Goal: Transaction & Acquisition: Purchase product/service

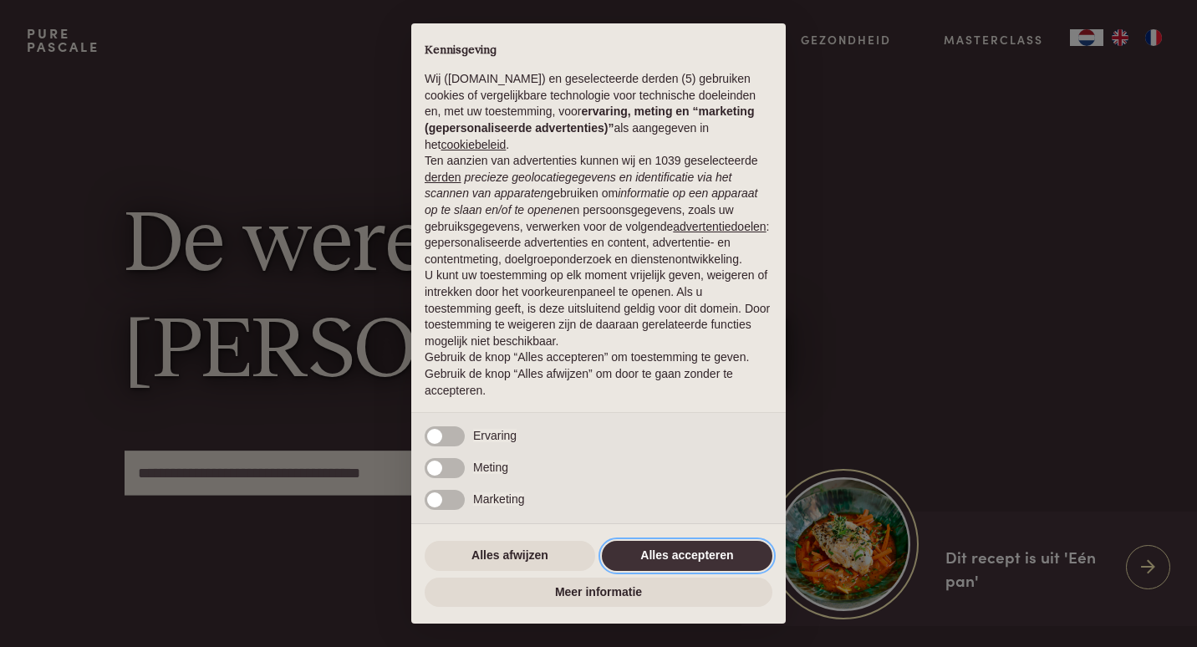
click at [654, 555] on button "Alles accepteren" at bounding box center [687, 556] width 171 height 30
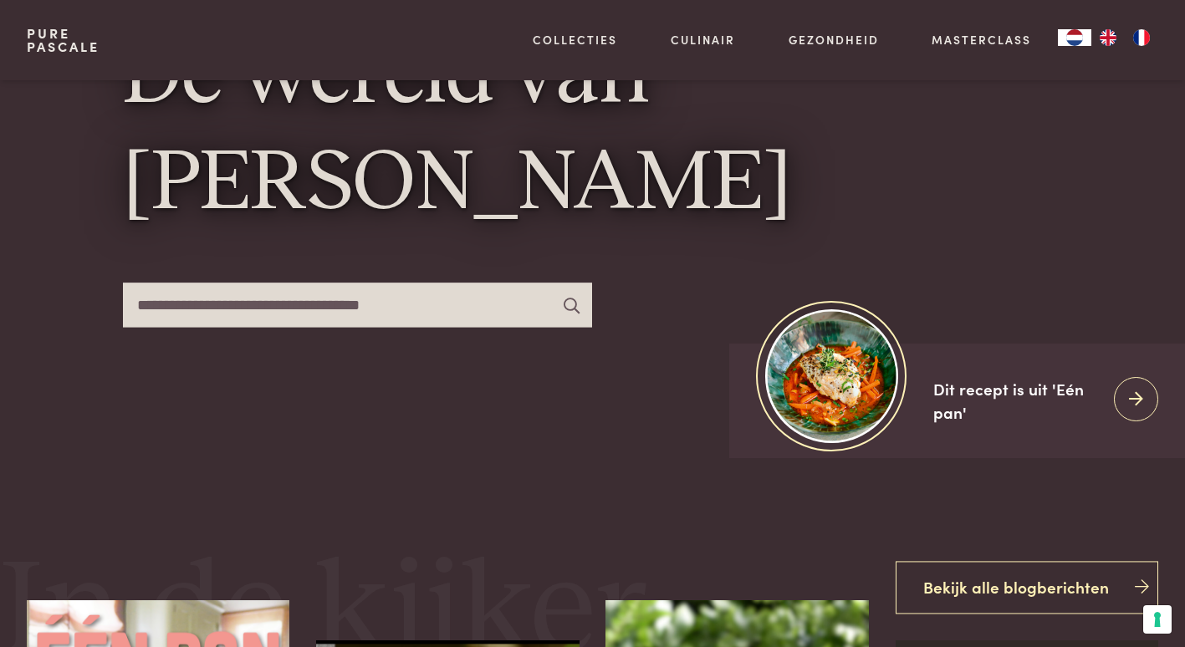
scroll to position [169, 0]
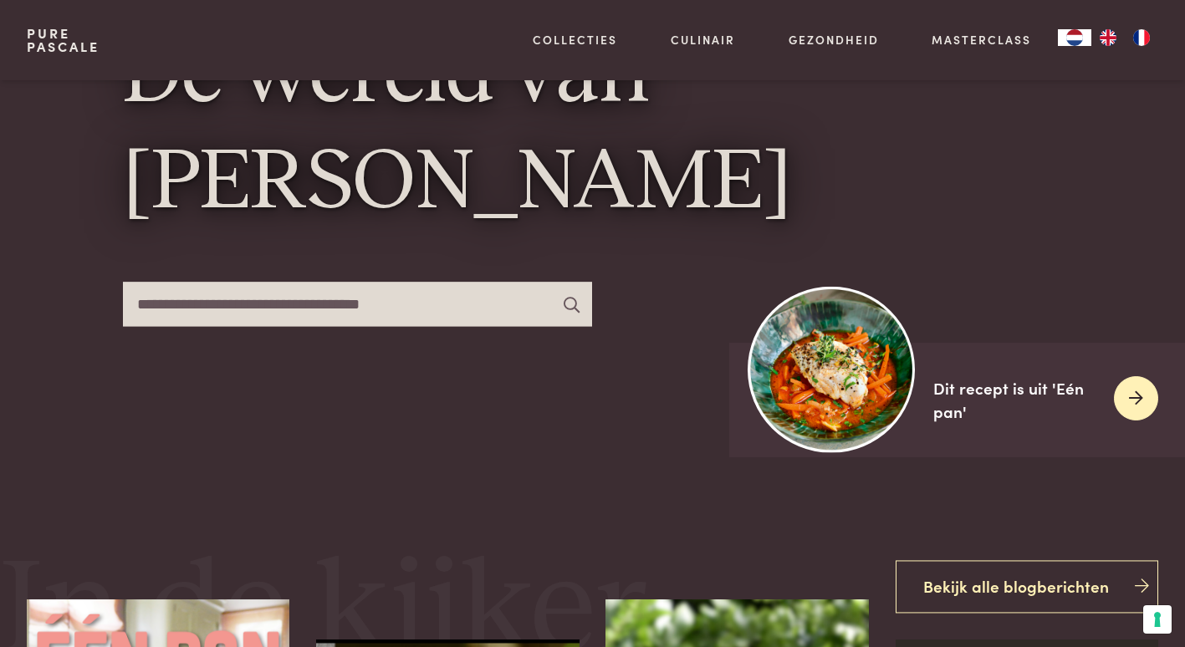
click at [845, 366] on img at bounding box center [831, 369] width 166 height 166
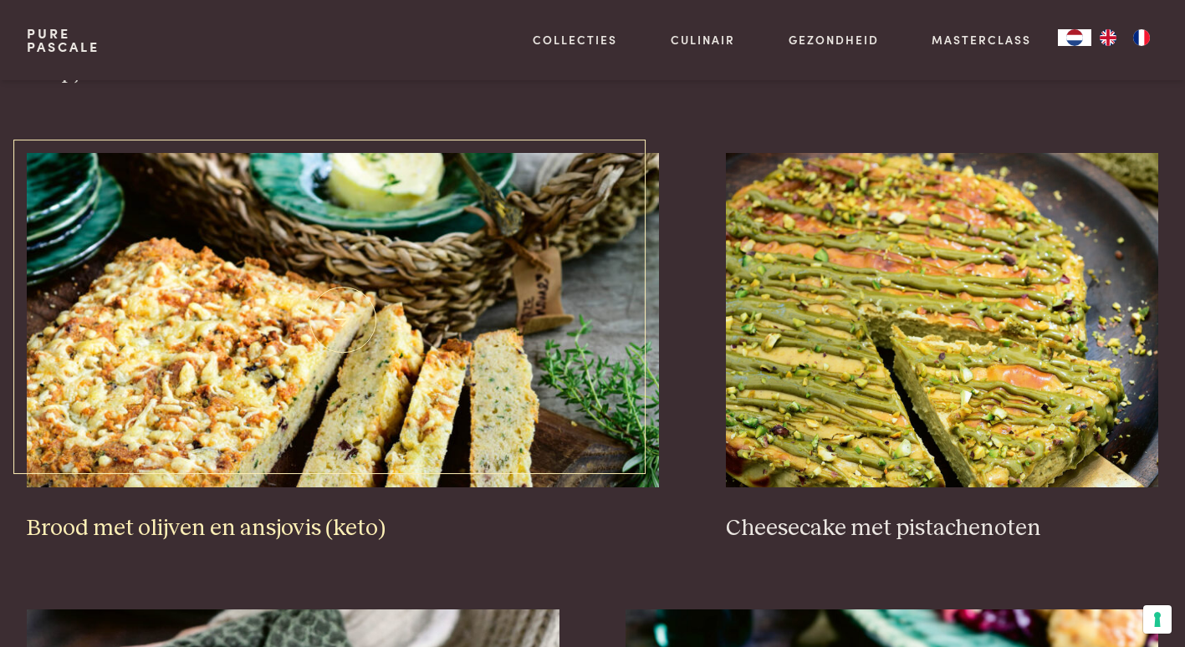
scroll to position [1601, 0]
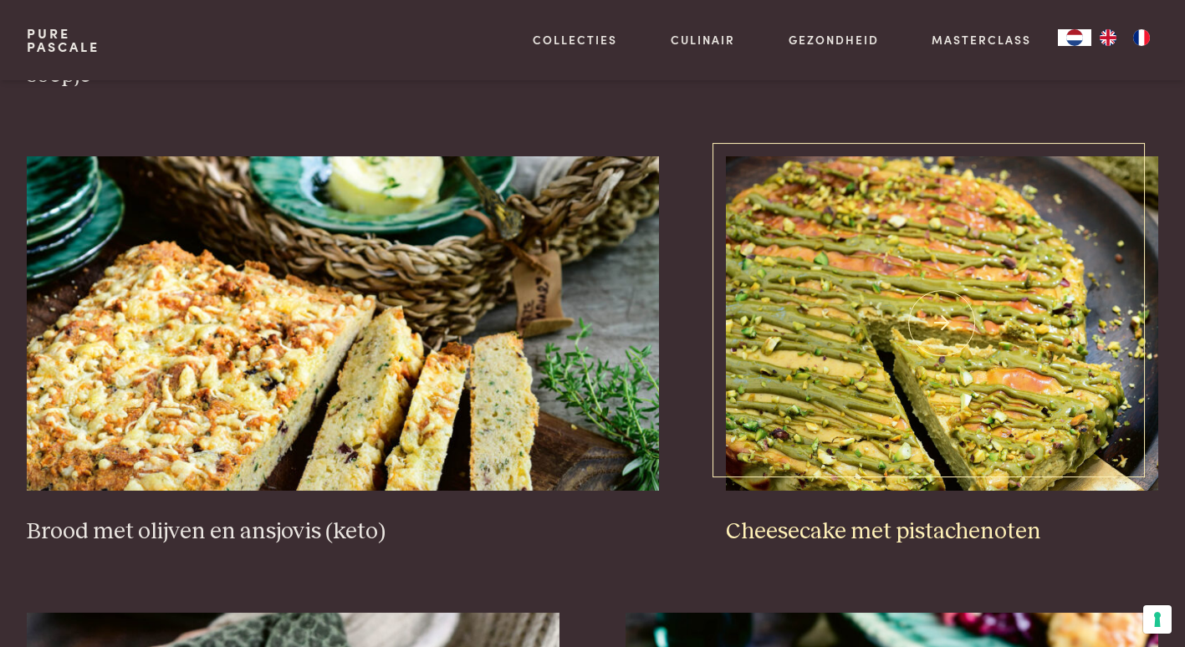
click at [823, 329] on img at bounding box center [942, 323] width 432 height 334
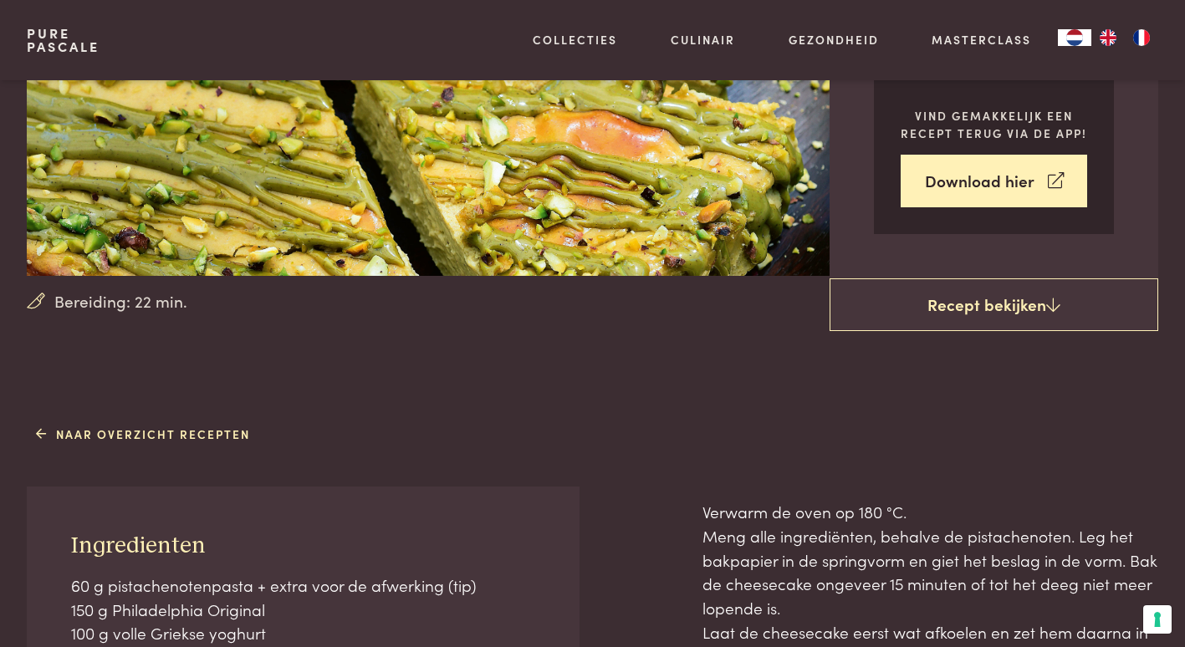
scroll to position [308, 0]
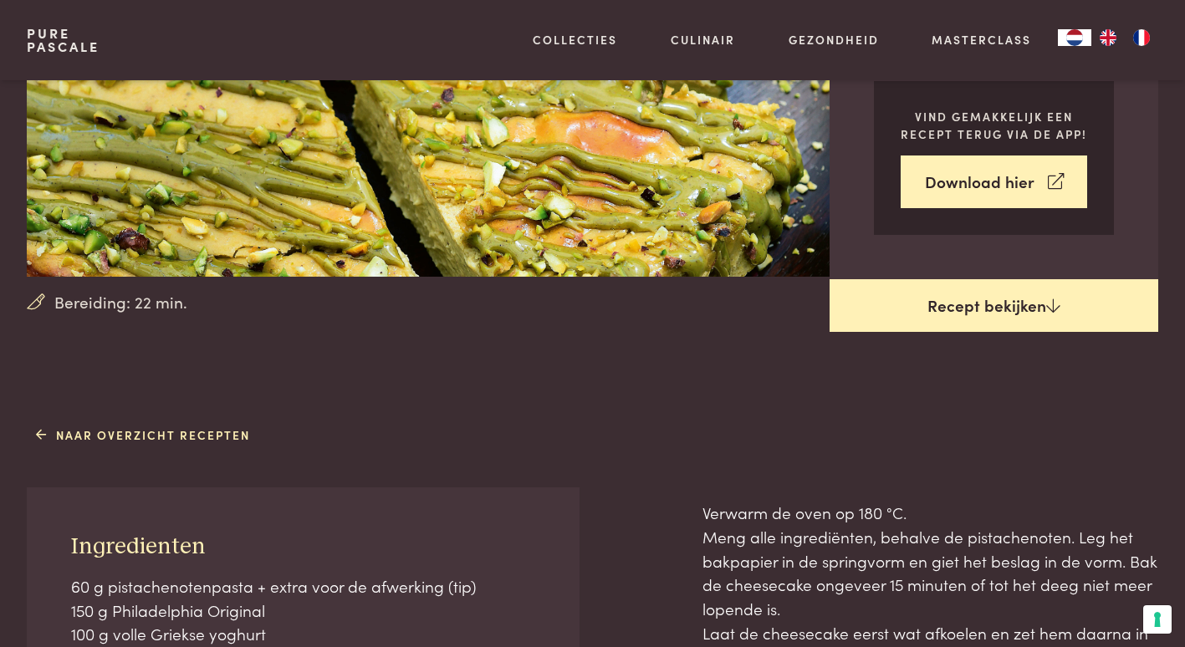
click at [898, 305] on link "Recept bekijken" at bounding box center [993, 306] width 329 height 54
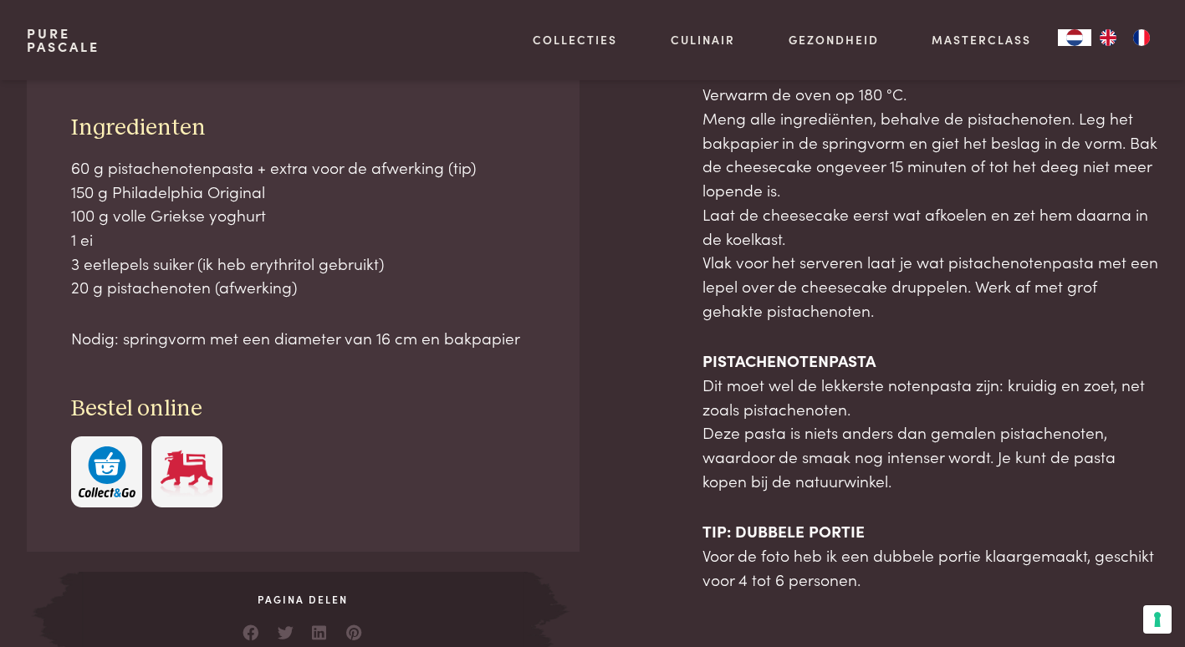
scroll to position [729, 0]
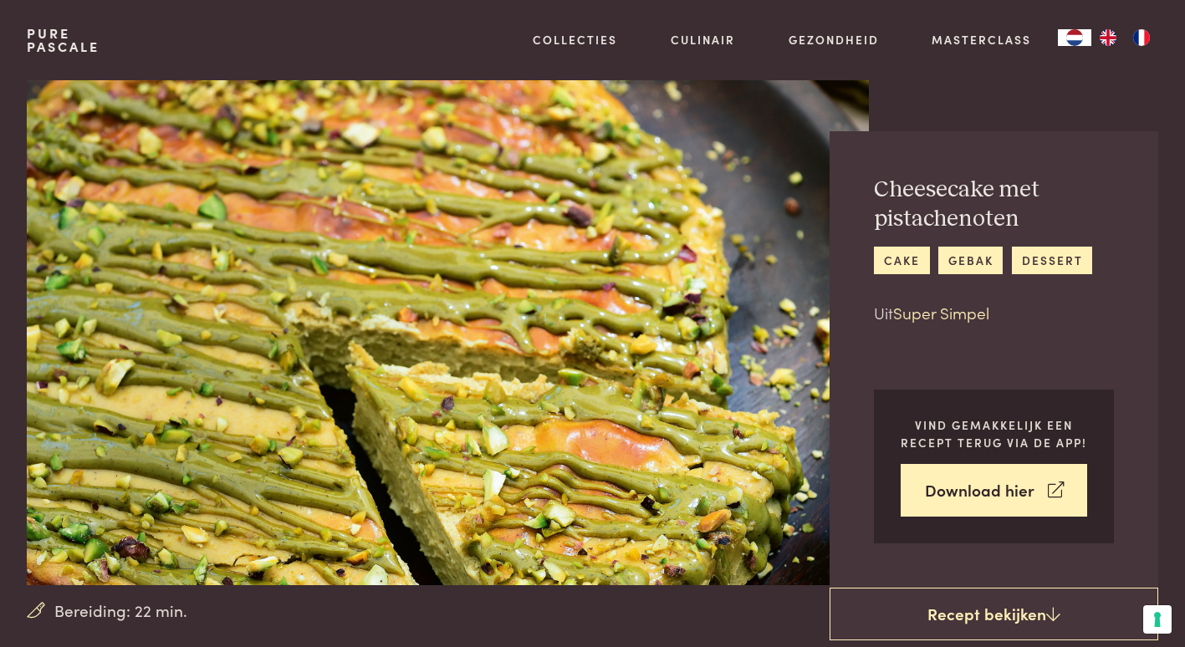
click at [969, 319] on link "Super Simpel" at bounding box center [941, 312] width 96 height 23
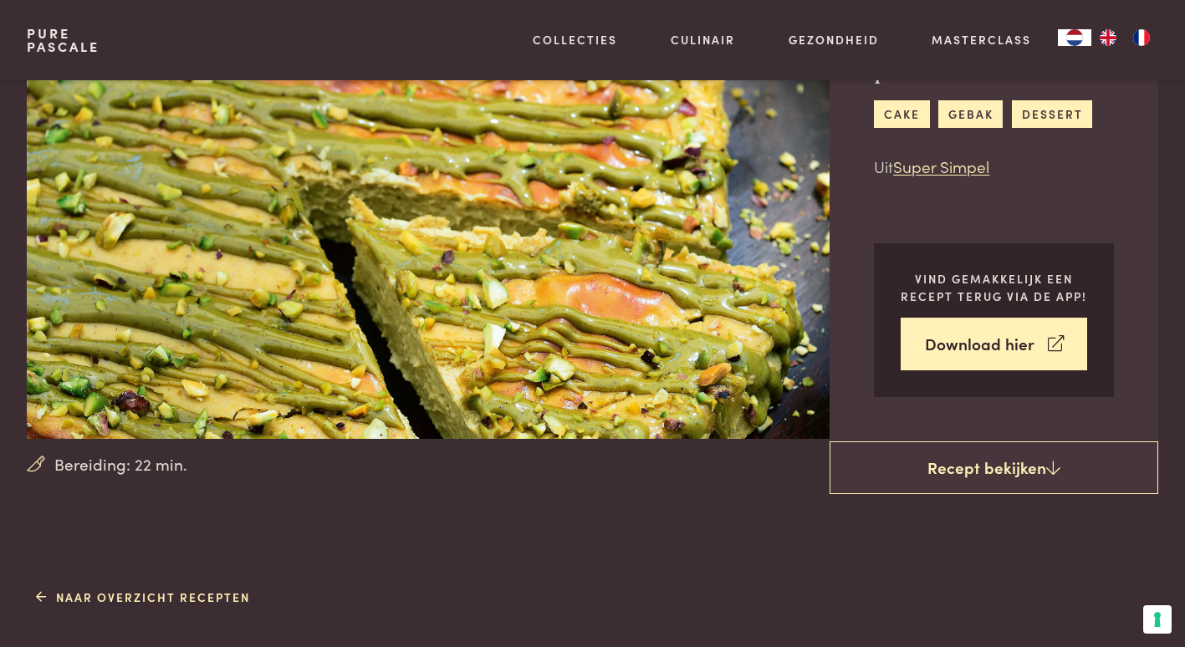
scroll to position [147, 0]
click at [963, 167] on link "Super Simpel" at bounding box center [941, 165] width 96 height 23
drag, startPoint x: 963, startPoint y: 167, endPoint x: 1049, endPoint y: 116, distance: 100.1
click at [1049, 116] on div "Cheesecake met pistachenoten cake gebak dessert Uit Super Simpel" at bounding box center [994, 103] width 240 height 150
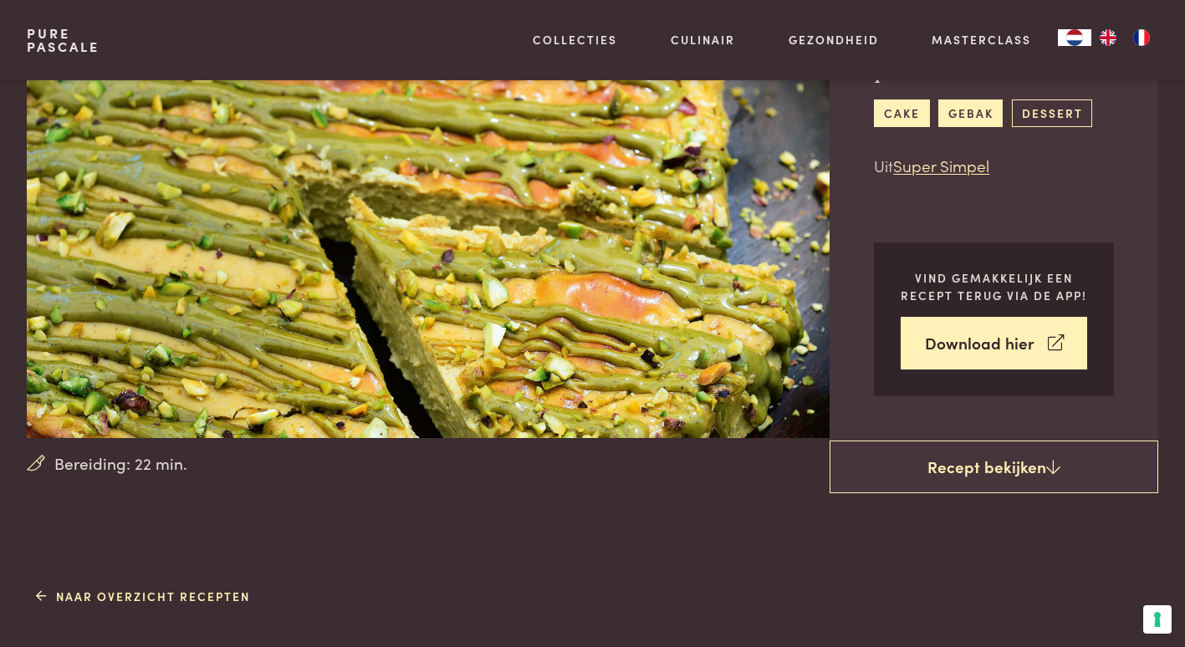
scroll to position [0, 0]
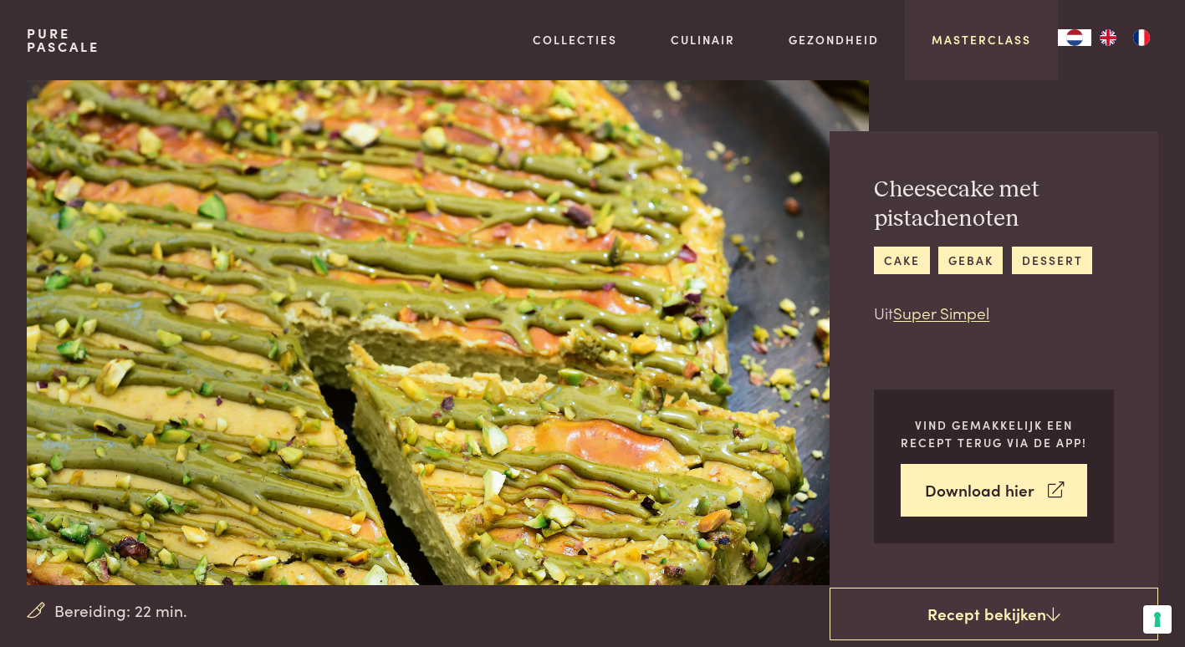
click at [1003, 40] on link "Masterclass" at bounding box center [980, 40] width 99 height 18
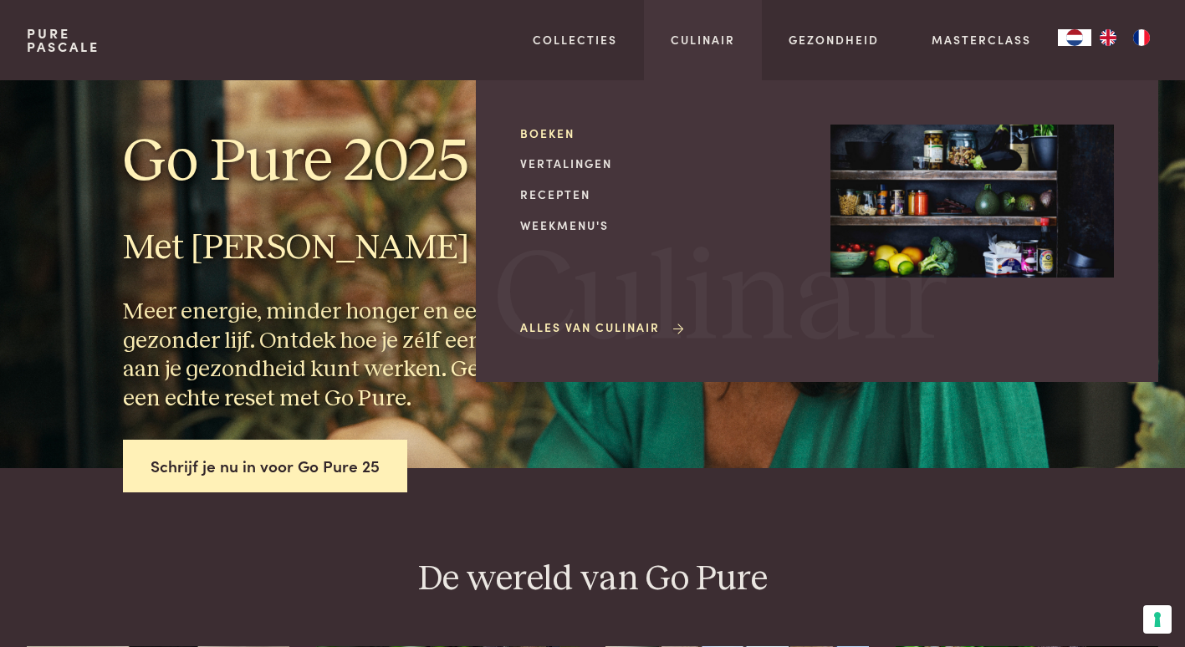
click at [558, 137] on link "Boeken" at bounding box center [661, 134] width 283 height 18
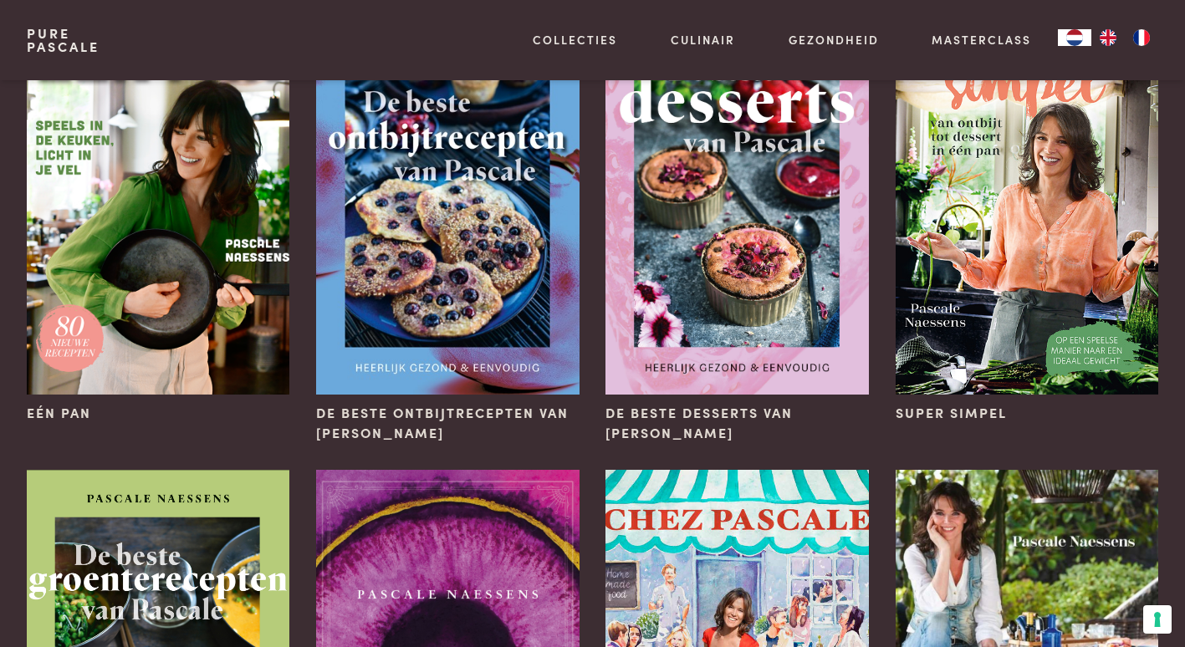
scroll to position [181, 0]
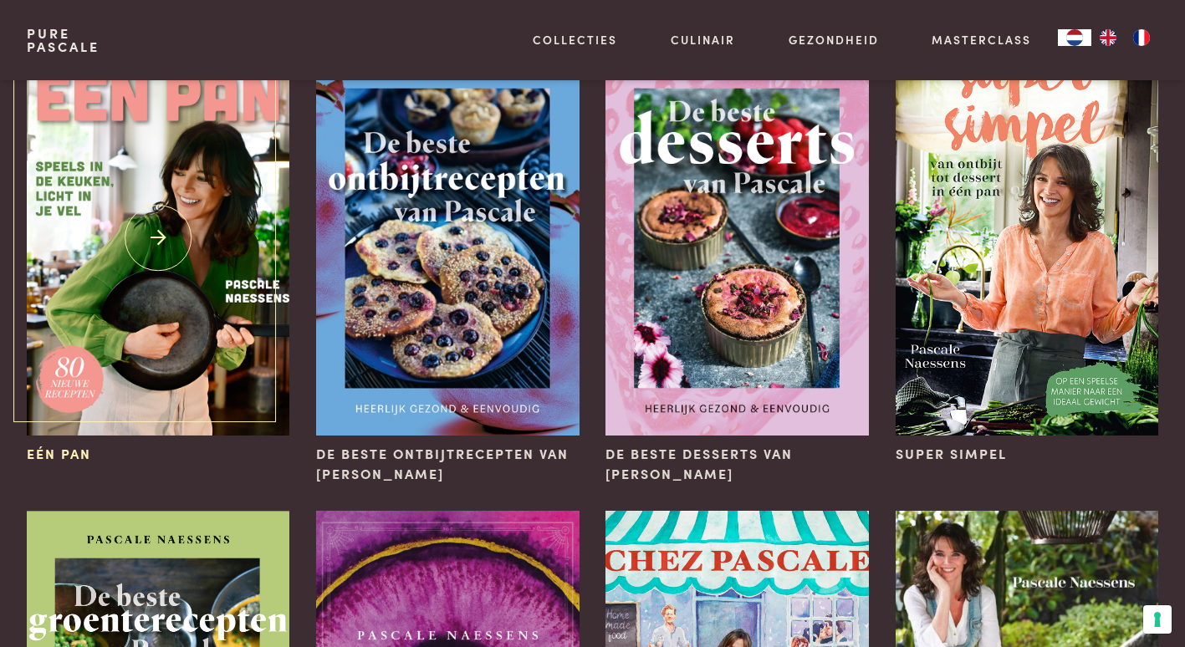
click at [184, 229] on img at bounding box center [158, 238] width 263 height 395
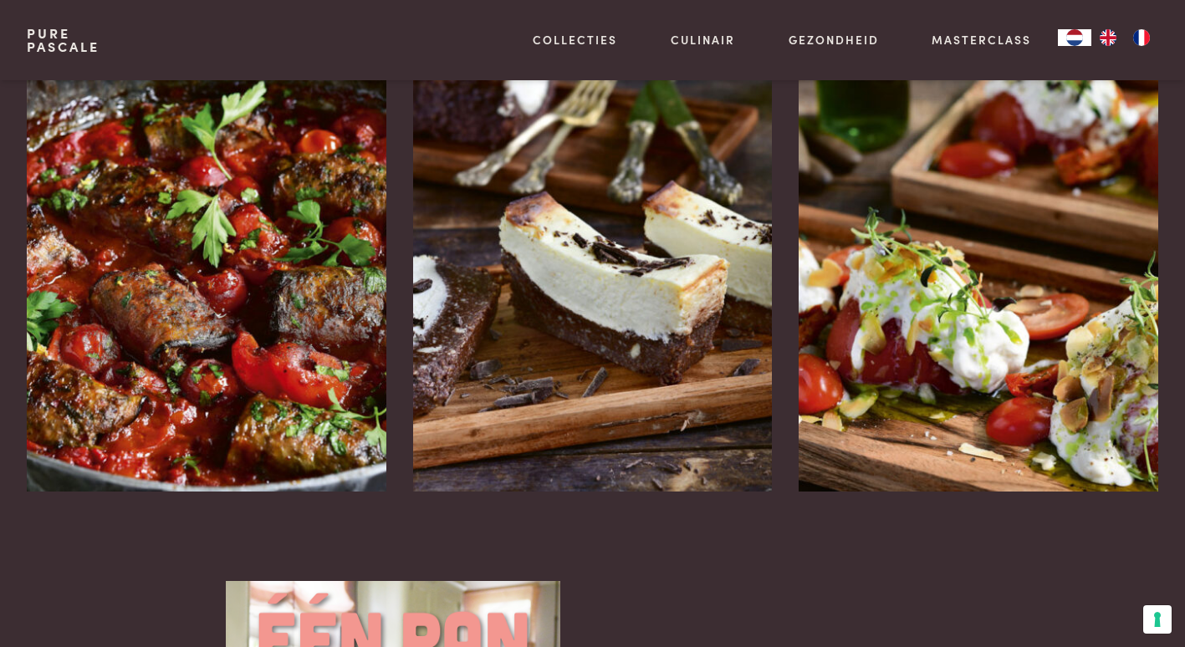
scroll to position [2271, 0]
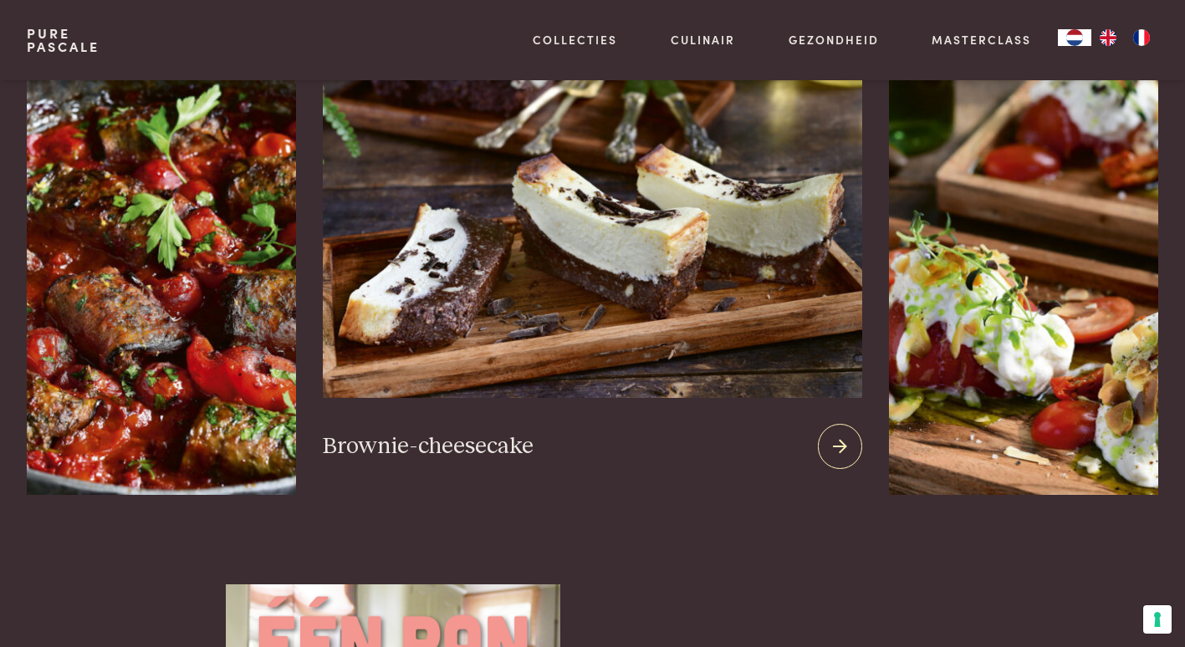
click at [629, 201] on img at bounding box center [592, 195] width 539 height 404
